Goal: Task Accomplishment & Management: Complete application form

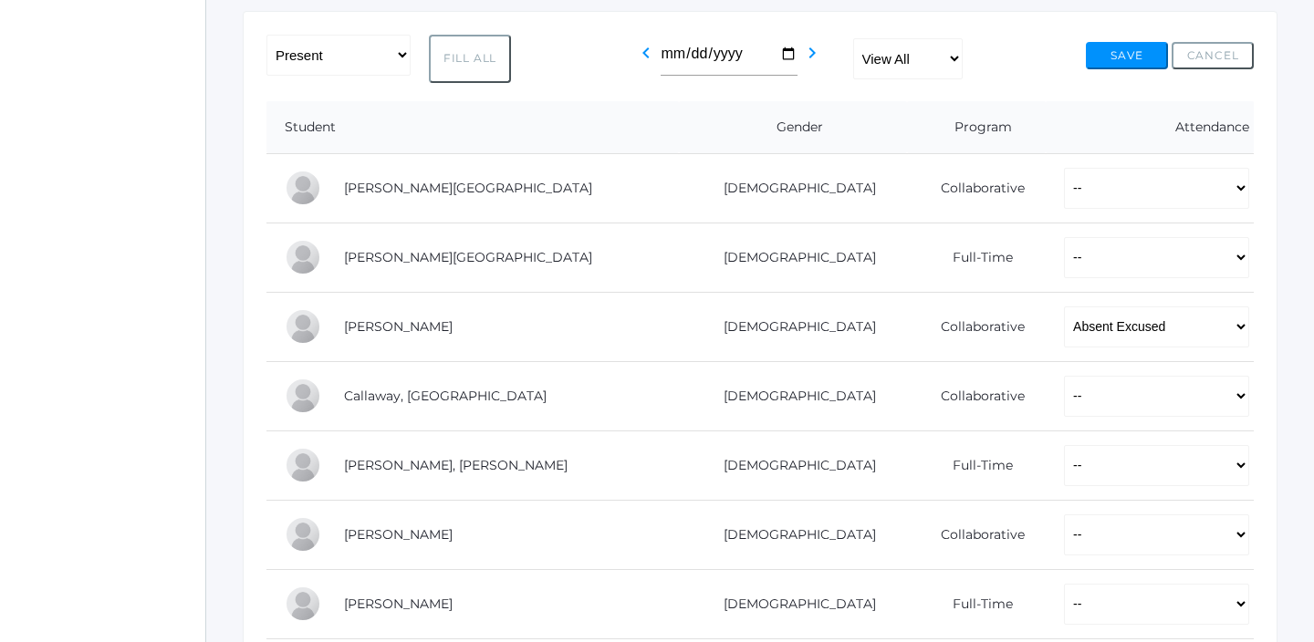
scroll to position [356, 0]
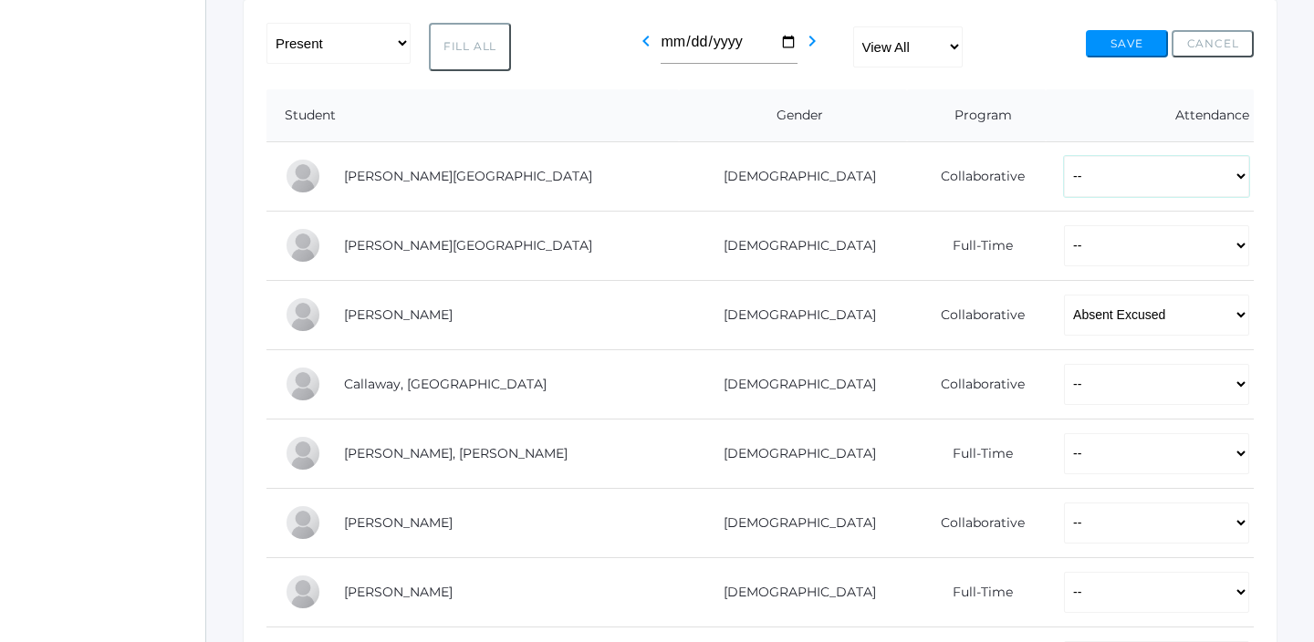
click at [1064, 182] on select "-- Present Present-At-Home Tardy Excused Tardy Unexcused Absent Excused Absent …" at bounding box center [1156, 176] width 185 height 41
select select "P"
click at [1064, 156] on select "-- Present Present-At-Home Tardy Excused Tardy Unexcused Absent Excused Absent …" at bounding box center [1156, 176] width 185 height 41
click at [1083, 255] on select "-- Present Present-At-Home Tardy Excused Tardy Unexcused Absent Excused Absent …" at bounding box center [1156, 245] width 185 height 41
select select "P"
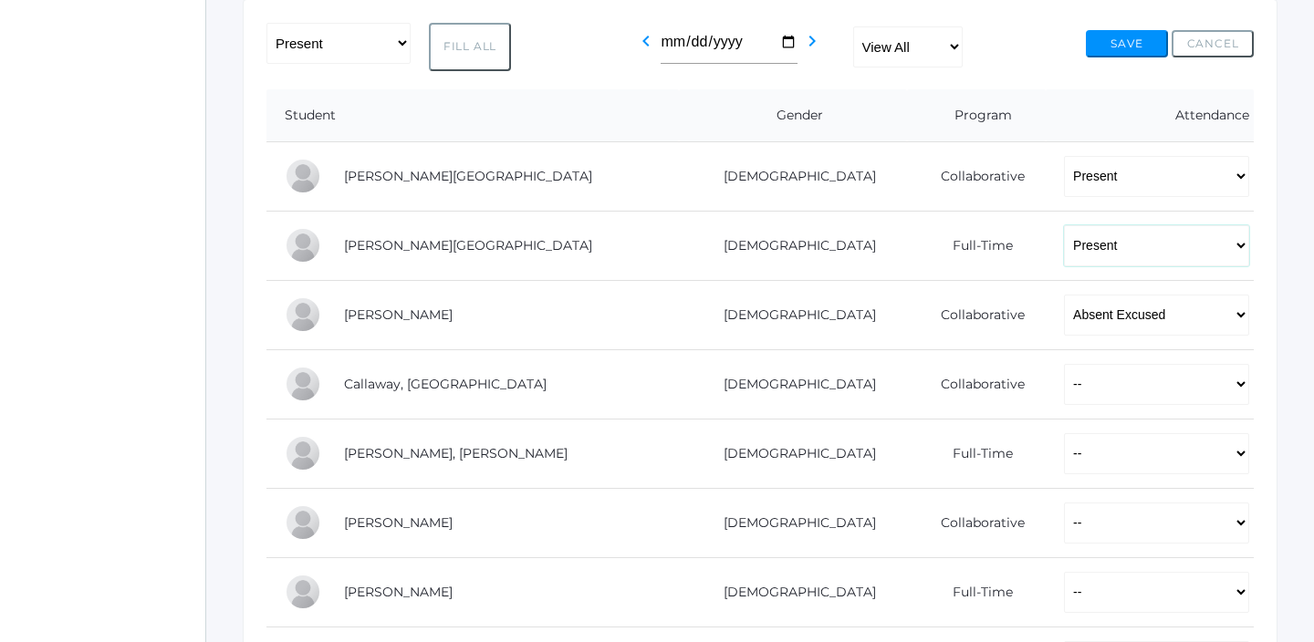
click at [1064, 225] on select "-- Present Present-At-Home Tardy Excused Tardy Unexcused Absent Excused Absent …" at bounding box center [1156, 245] width 185 height 41
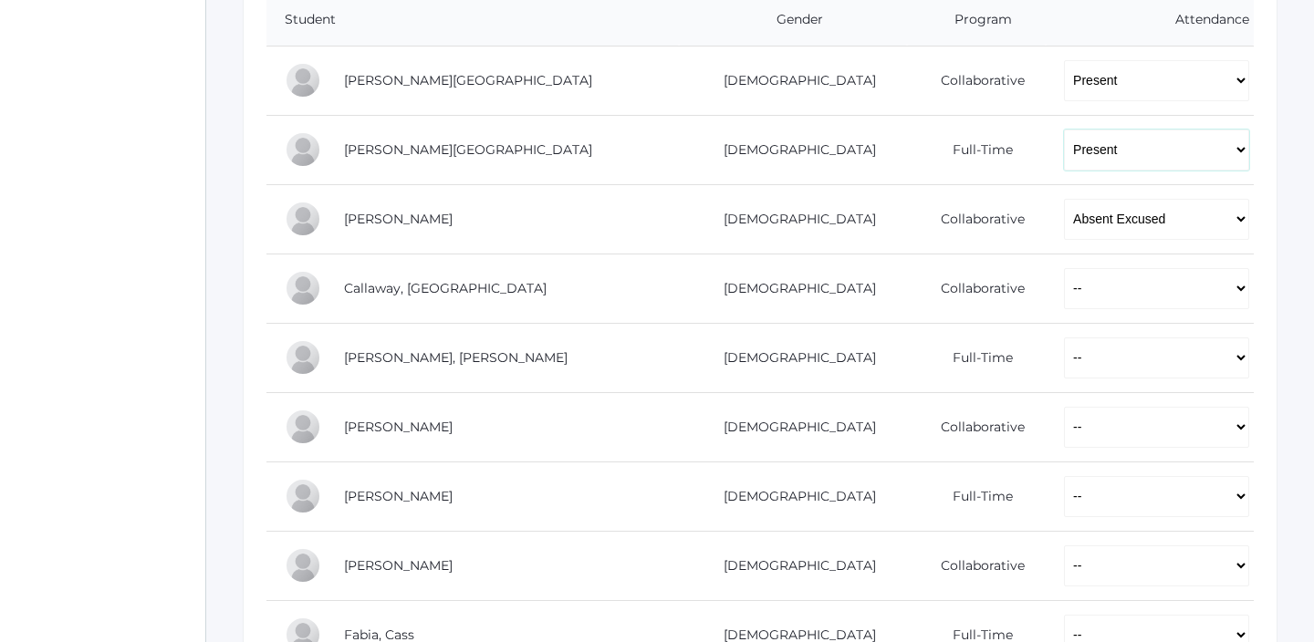
scroll to position [463, 0]
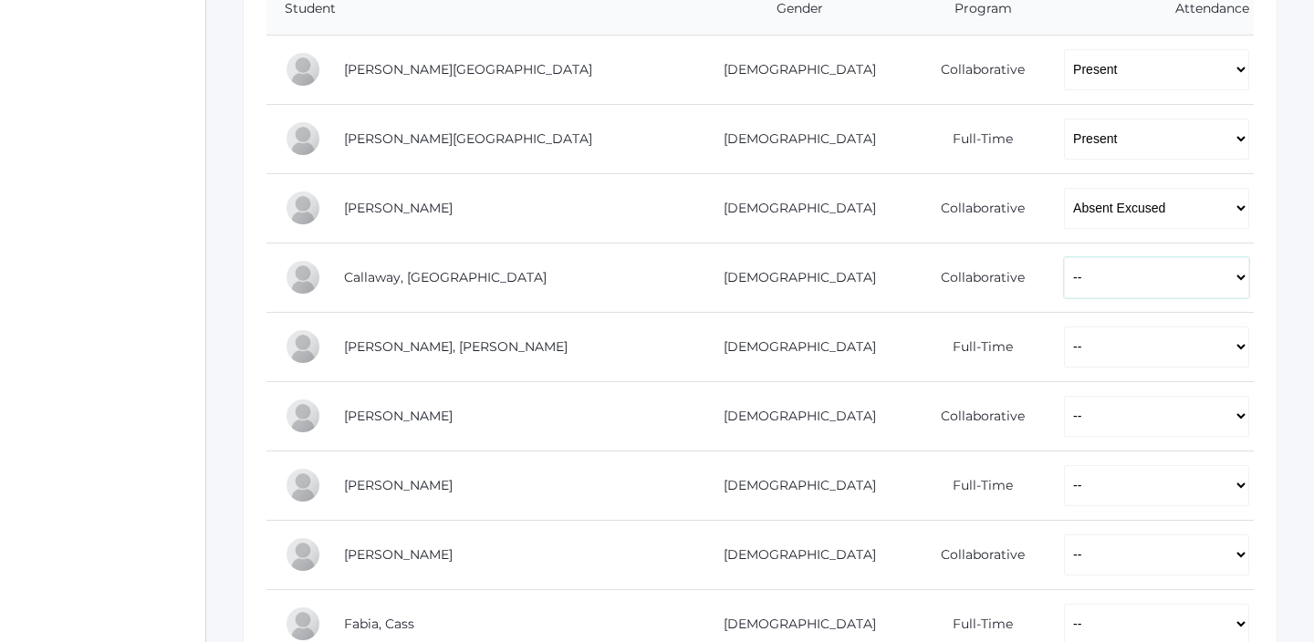
click at [1064, 264] on select "-- Present Present-At-Home Tardy Excused Tardy Unexcused Absent Excused Absent …" at bounding box center [1156, 277] width 185 height 41
select select "P"
click at [1064, 257] on select "-- Present Present-At-Home Tardy Excused Tardy Unexcused Absent Excused Absent …" at bounding box center [1156, 277] width 185 height 41
click at [1064, 350] on select "-- Present Present-At-Home Tardy Excused Tardy Unexcused Absent Excused Absent …" at bounding box center [1156, 347] width 185 height 41
select select "P"
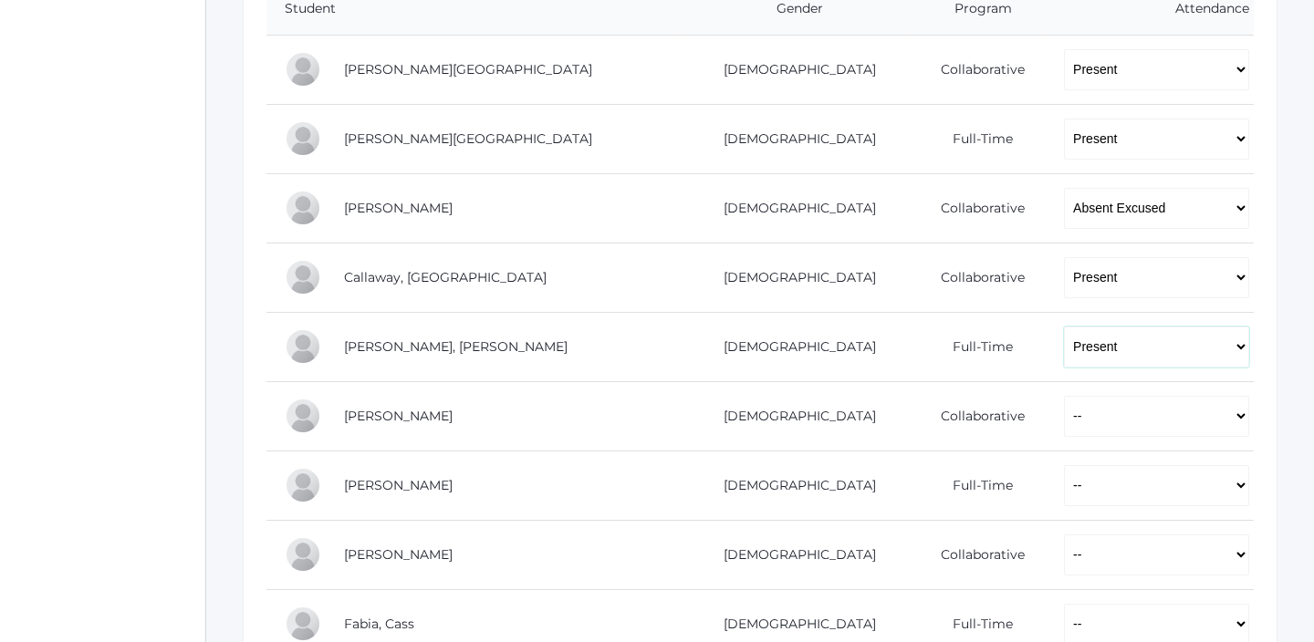
click at [1064, 327] on select "-- Present Present-At-Home Tardy Excused Tardy Unexcused Absent Excused Absent …" at bounding box center [1156, 347] width 185 height 41
click at [1064, 431] on select "-- Present Present-At-Home Tardy Excused Tardy Unexcused Absent Excused Absent …" at bounding box center [1156, 416] width 185 height 41
select select "P"
click at [1064, 396] on select "-- Present Present-At-Home Tardy Excused Tardy Unexcused Absent Excused Absent …" at bounding box center [1156, 416] width 185 height 41
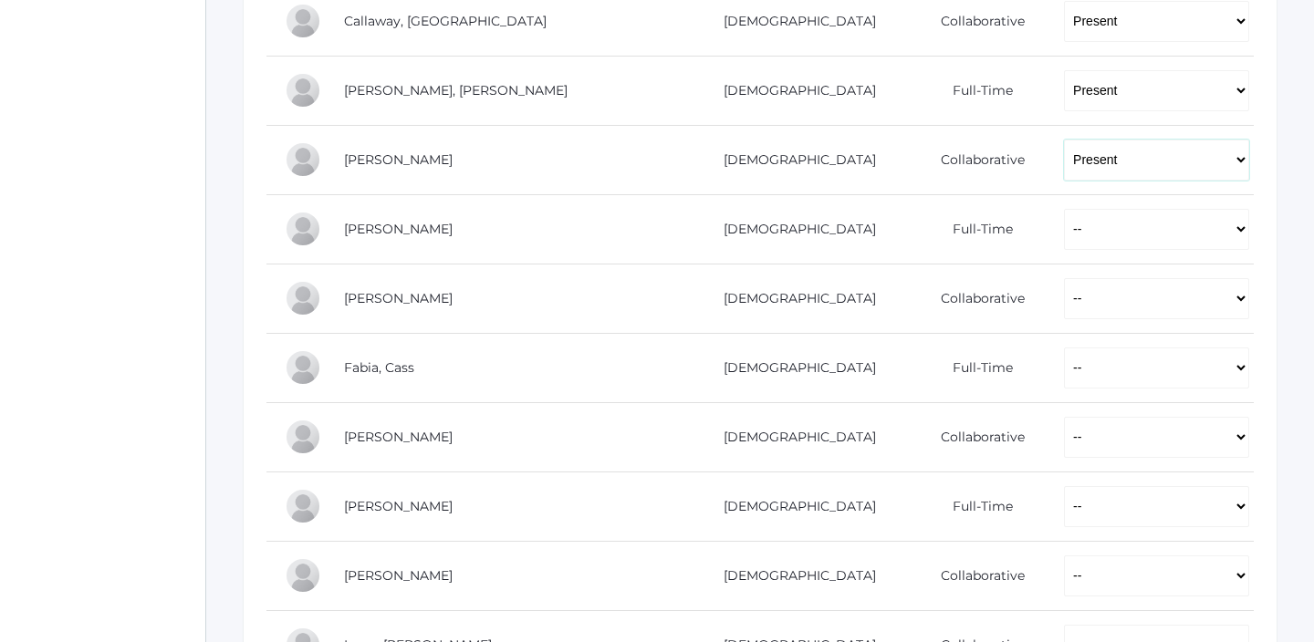
scroll to position [787, 0]
click at [1064, 150] on select "-- Present Present-At-Home Tardy Excused Tardy Unexcused Absent Excused Absent …" at bounding box center [1156, 161] width 185 height 41
select select "P"
click at [1064, 141] on select "-- Present Present-At-Home Tardy Excused Tardy Unexcused Absent Excused Absent …" at bounding box center [1156, 161] width 185 height 41
click at [1064, 232] on select "-- Present Present-At-Home Tardy Excused Tardy Unexcused Absent Excused Absent …" at bounding box center [1156, 230] width 185 height 41
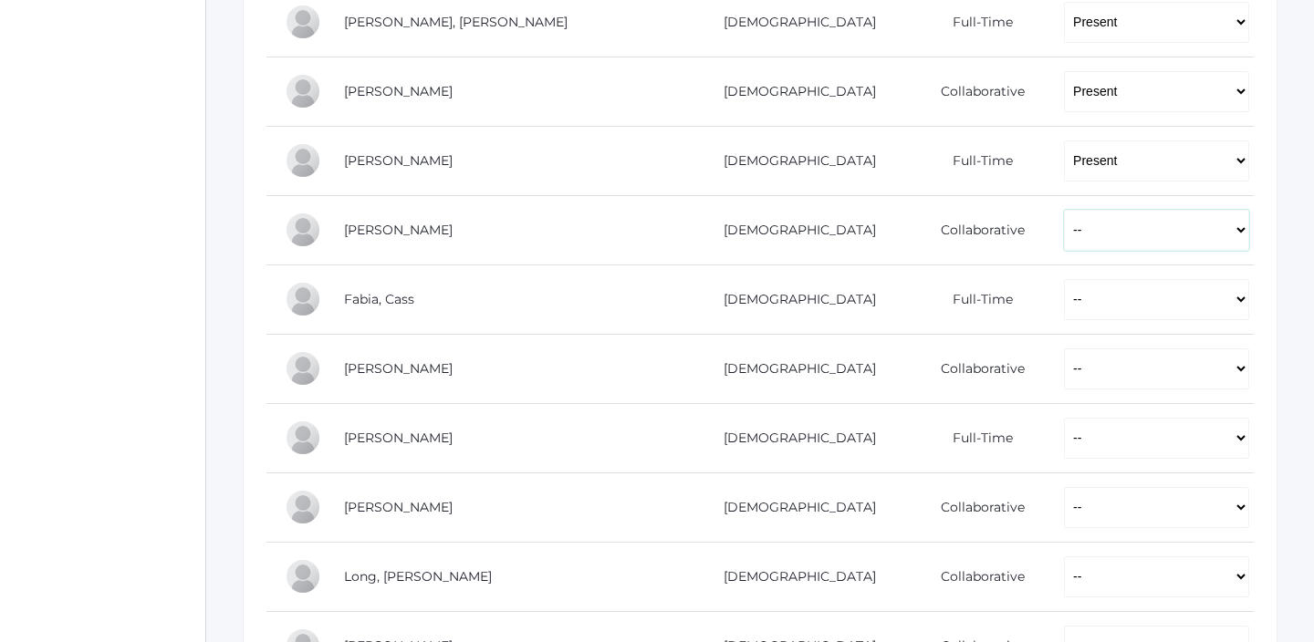
select select "P"
click at [1064, 210] on select "-- Present Present-At-Home Tardy Excused Tardy Unexcused Absent Excused Absent …" at bounding box center [1156, 230] width 185 height 41
click at [1064, 297] on select "-- Present Present-At-Home Tardy Excused Tardy Unexcused Absent Excused Absent …" at bounding box center [1156, 299] width 185 height 41
select select "P"
click at [1064, 279] on select "-- Present Present-At-Home Tardy Excused Tardy Unexcused Absent Excused Absent …" at bounding box center [1156, 299] width 185 height 41
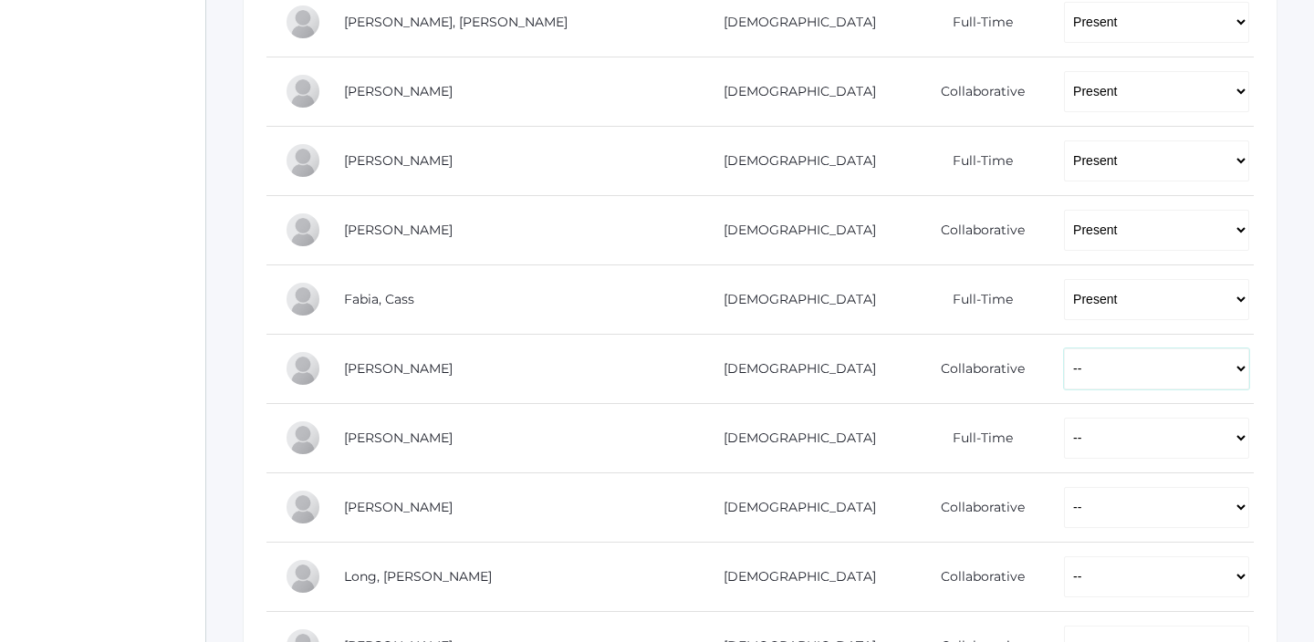
click at [1064, 375] on select "-- Present Present-At-Home Tardy Excused Tardy Unexcused Absent Excused Absent …" at bounding box center [1156, 369] width 185 height 41
select select "P"
click at [1064, 349] on select "-- Present Present-At-Home Tardy Excused Tardy Unexcused Absent Excused Absent …" at bounding box center [1156, 369] width 185 height 41
click at [1064, 445] on select "-- Present Present-At-Home Tardy Excused Tardy Unexcused Absent Excused Absent …" at bounding box center [1156, 438] width 185 height 41
select select "P"
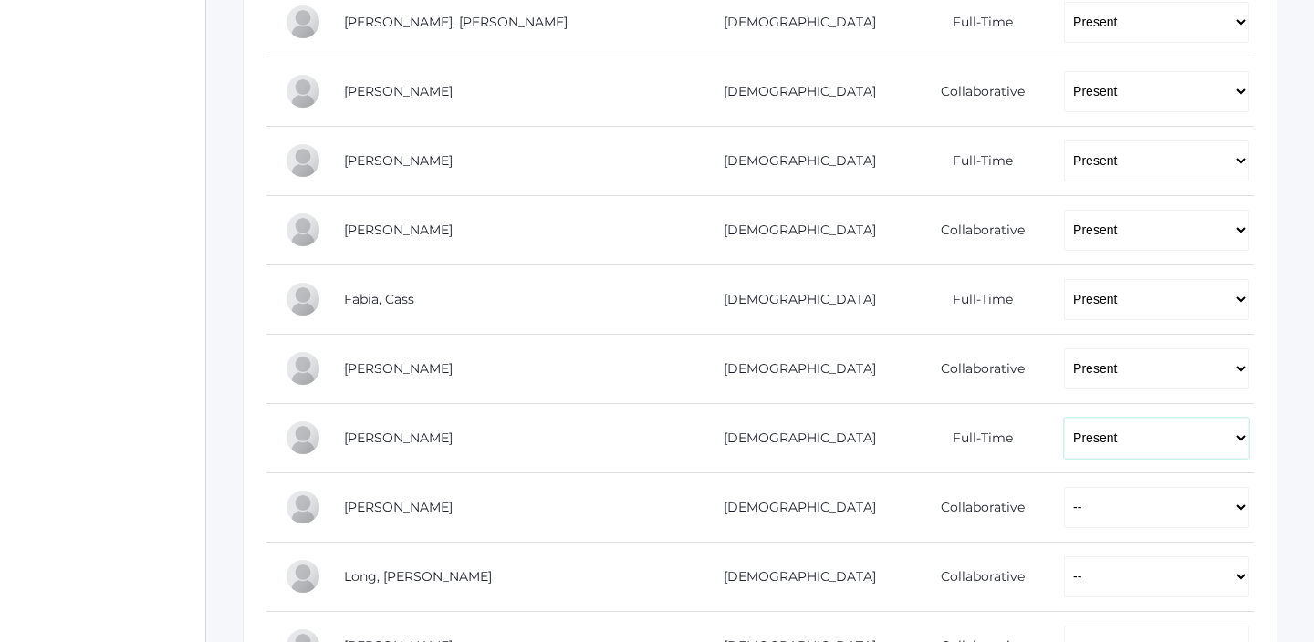
click at [1064, 418] on select "-- Present Present-At-Home Tardy Excused Tardy Unexcused Absent Excused Absent …" at bounding box center [1156, 438] width 185 height 41
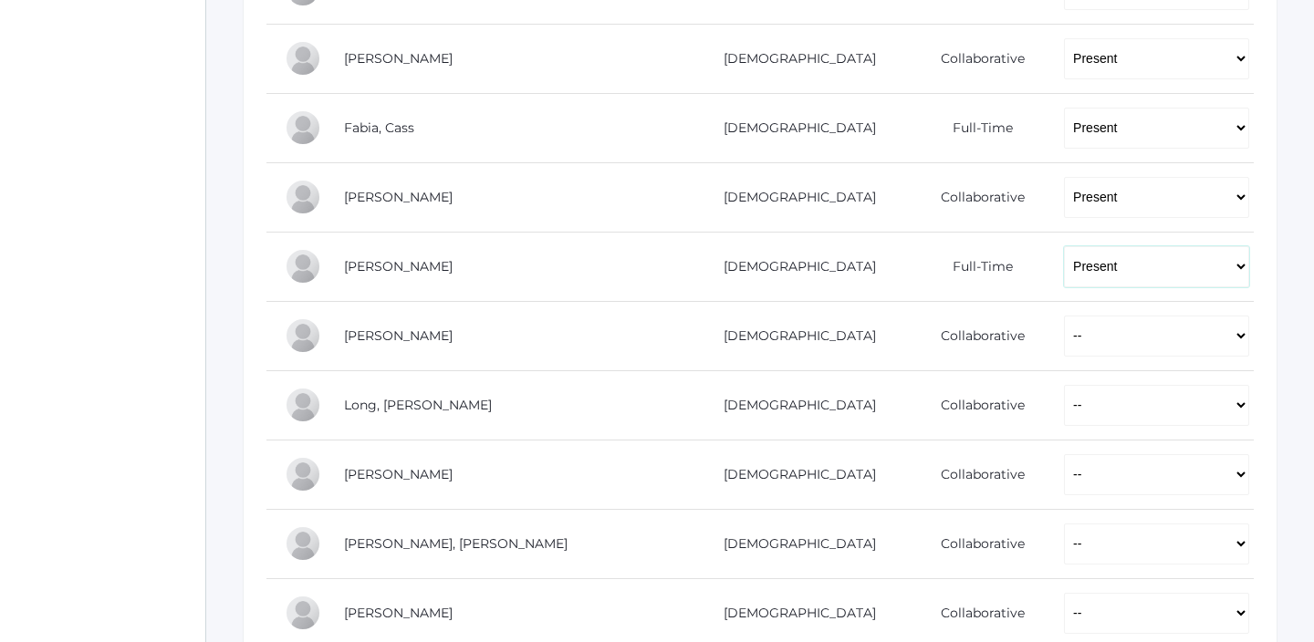
scroll to position [968, 0]
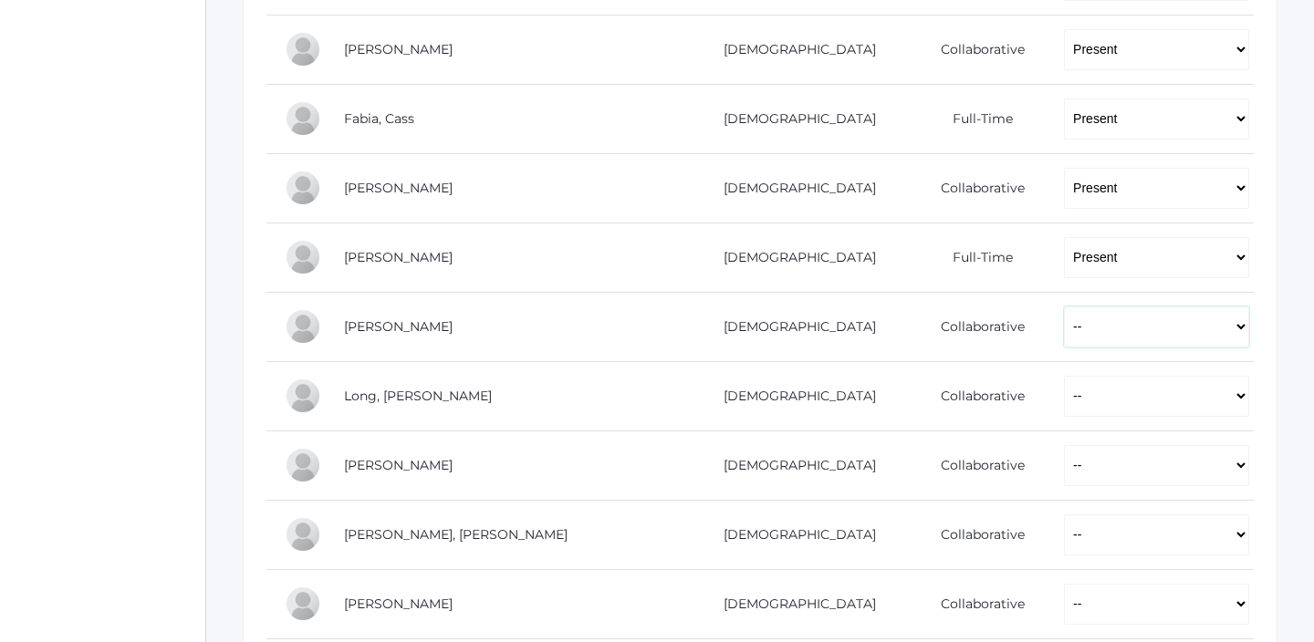
click at [1064, 337] on select "-- Present Present-At-Home Tardy Excused Tardy Unexcused Absent Excused Absent …" at bounding box center [1156, 327] width 185 height 41
select select "P"
click at [1064, 307] on select "-- Present Present-At-Home Tardy Excused Tardy Unexcused Absent Excused Absent …" at bounding box center [1156, 327] width 185 height 41
click at [1064, 412] on select "-- Present Present-At-Home Tardy Excused Tardy Unexcused Absent Excused Absent …" at bounding box center [1156, 396] width 185 height 41
select select "P"
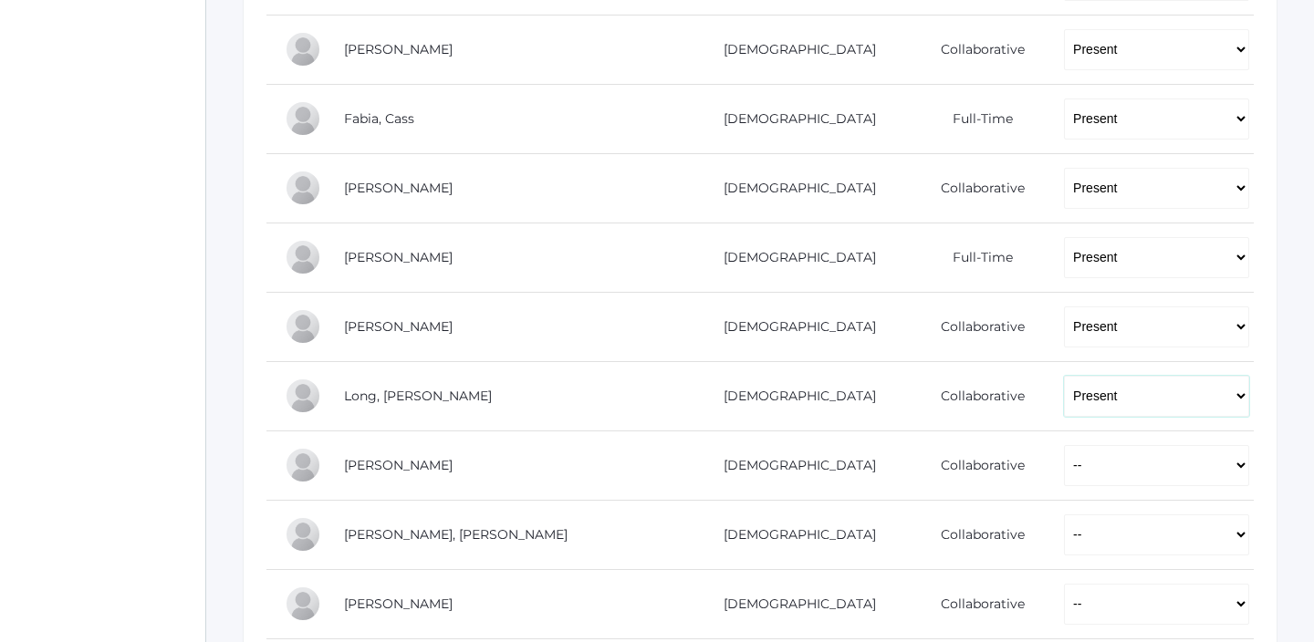
click at [1064, 376] on select "-- Present Present-At-Home Tardy Excused Tardy Unexcused Absent Excused Absent …" at bounding box center [1156, 396] width 185 height 41
click at [1064, 458] on select "-- Present Present-At-Home Tardy Excused Tardy Unexcused Absent Excused Absent …" at bounding box center [1156, 465] width 185 height 41
select select "P"
click at [1064, 445] on select "-- Present Present-At-Home Tardy Excused Tardy Unexcused Absent Excused Absent …" at bounding box center [1156, 465] width 185 height 41
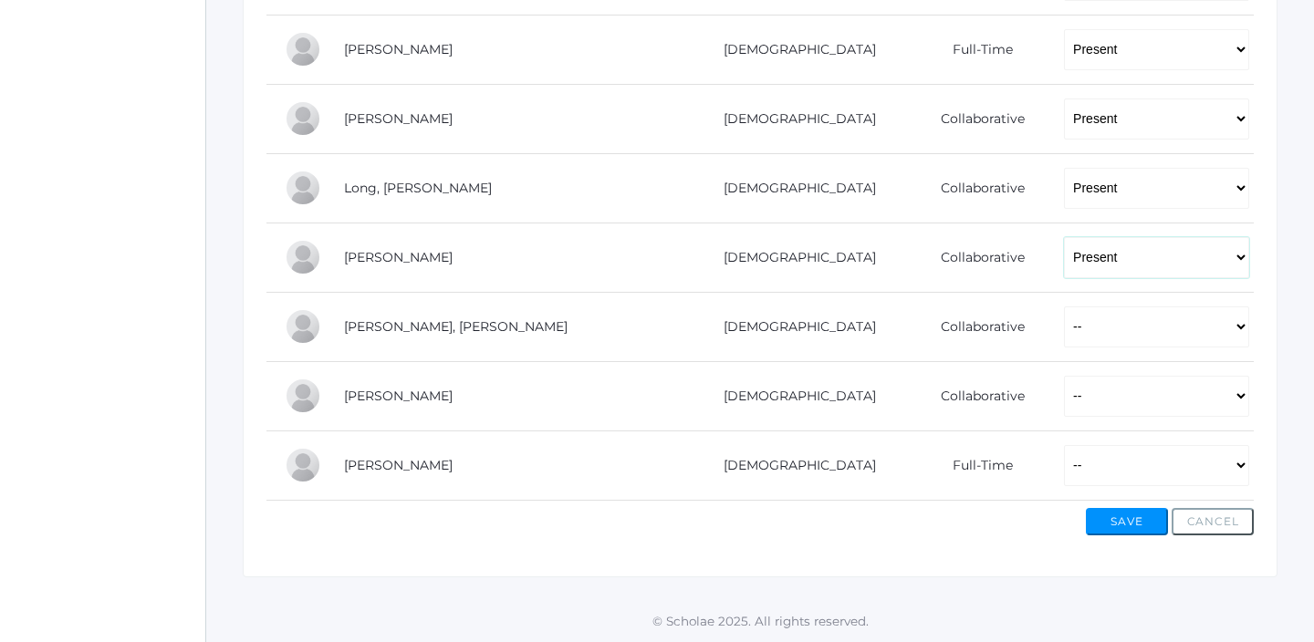
scroll to position [1177, 0]
click at [1064, 318] on select "-- Present Present-At-Home Tardy Excused Tardy Unexcused Absent Excused Absent …" at bounding box center [1156, 326] width 185 height 41
select select "P"
click at [1064, 306] on select "-- Present Present-At-Home Tardy Excused Tardy Unexcused Absent Excused Absent …" at bounding box center [1156, 326] width 185 height 41
click at [1046, 418] on td "-- Present Present-At-Home Tardy Excused Tardy Unexcused Absent Excused Absent …" at bounding box center [1150, 394] width 208 height 69
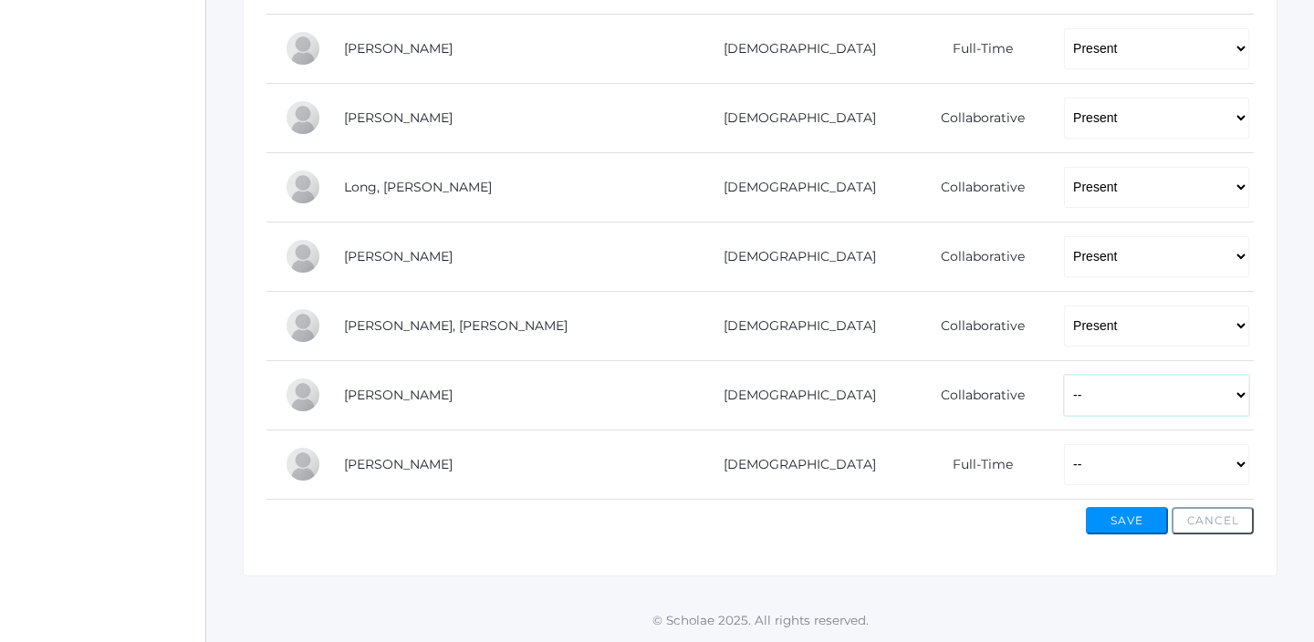
click at [1064, 406] on select "-- Present Present-At-Home Tardy Excused Tardy Unexcused Absent Excused Absent …" at bounding box center [1156, 395] width 185 height 41
select select "P"
click at [1064, 375] on select "-- Present Present-At-Home Tardy Excused Tardy Unexcused Absent Excused Absent …" at bounding box center [1156, 395] width 185 height 41
click at [1064, 482] on select "-- Present Present-At-Home Tardy Excused Tardy Unexcused Absent Excused Absent …" at bounding box center [1156, 464] width 185 height 41
select select "P"
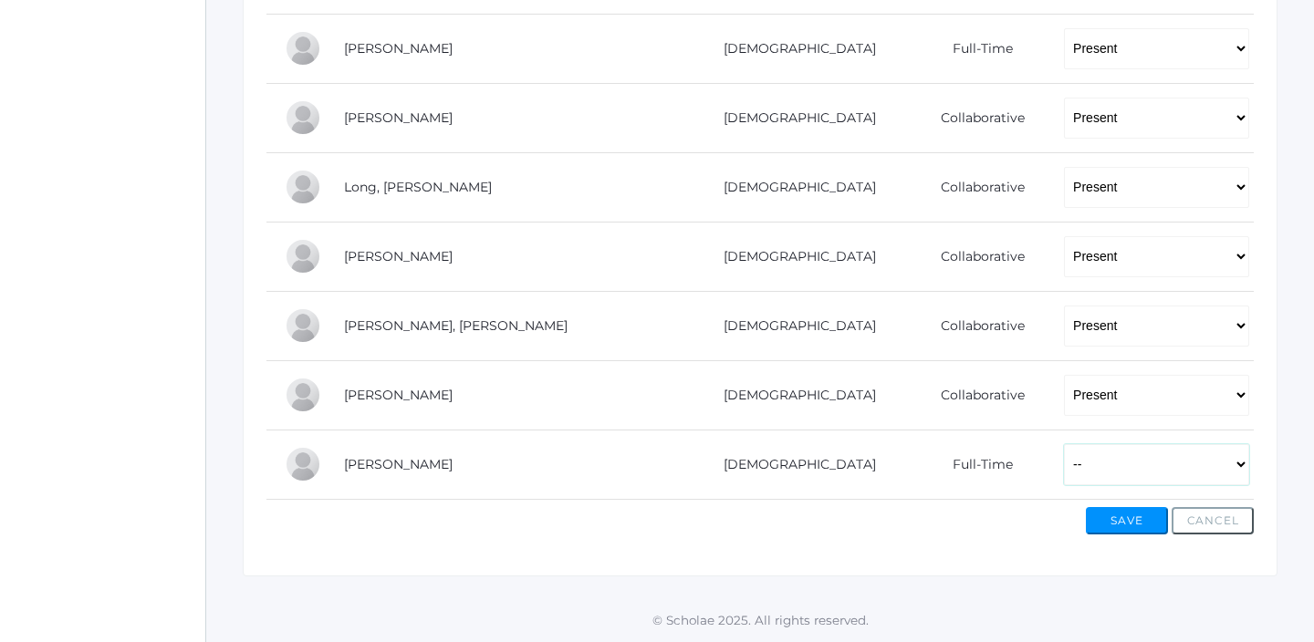
click at [1064, 444] on select "-- Present Present-At-Home Tardy Excused Tardy Unexcused Absent Excused Absent …" at bounding box center [1156, 464] width 185 height 41
click at [1120, 514] on button "Save" at bounding box center [1127, 520] width 82 height 27
